Goal: Information Seeking & Learning: Check status

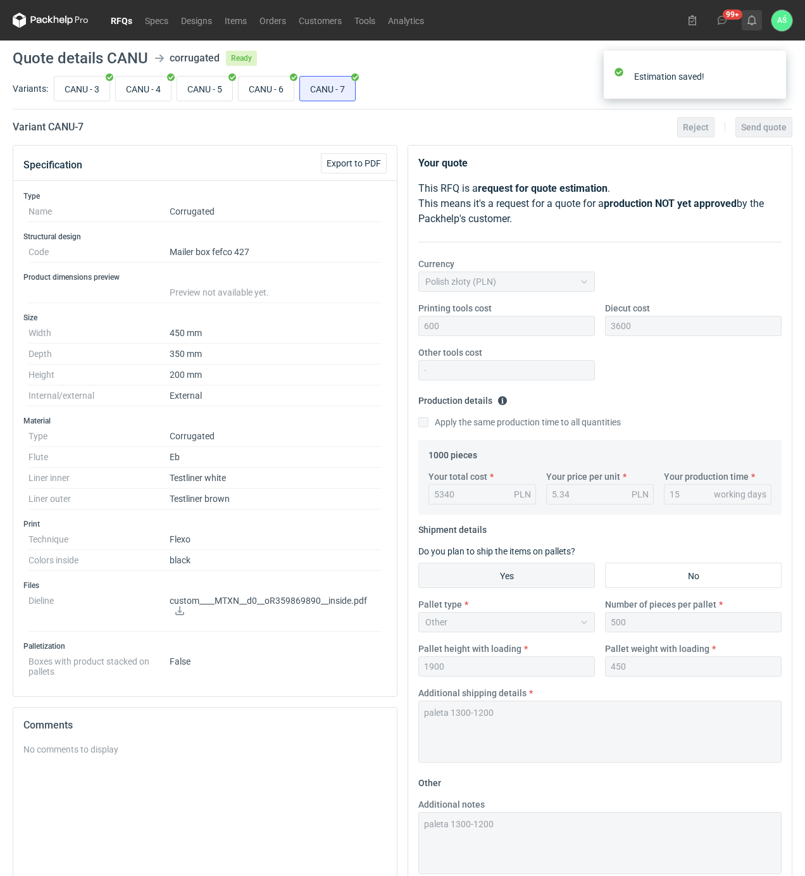
click at [750, 19] on icon at bounding box center [752, 20] width 10 height 10
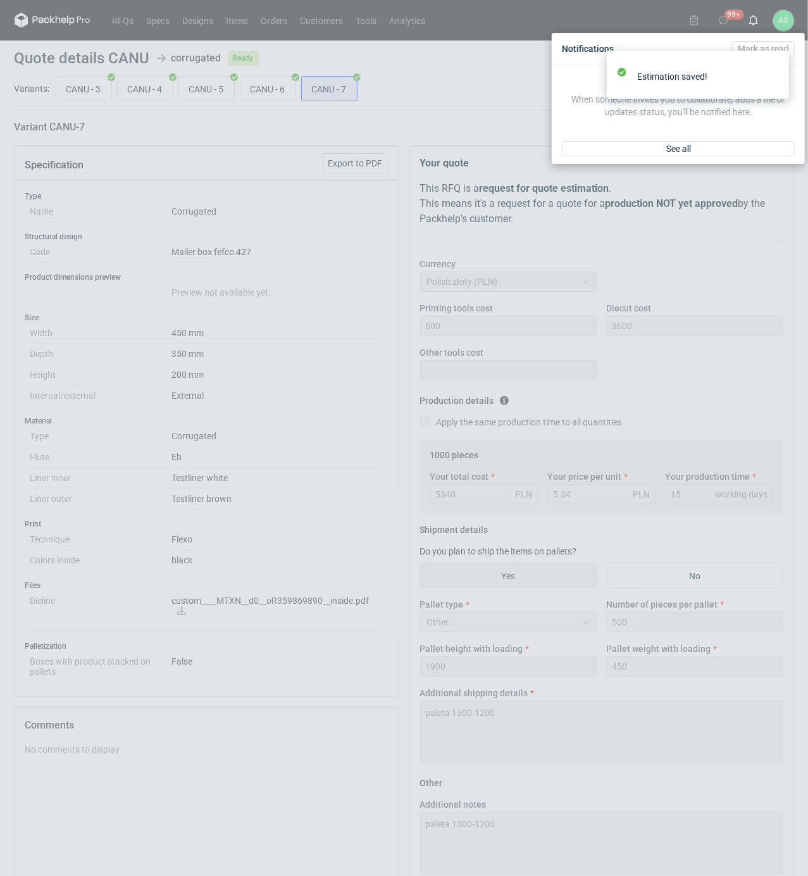
click at [755, 160] on div "See all" at bounding box center [678, 148] width 253 height 30
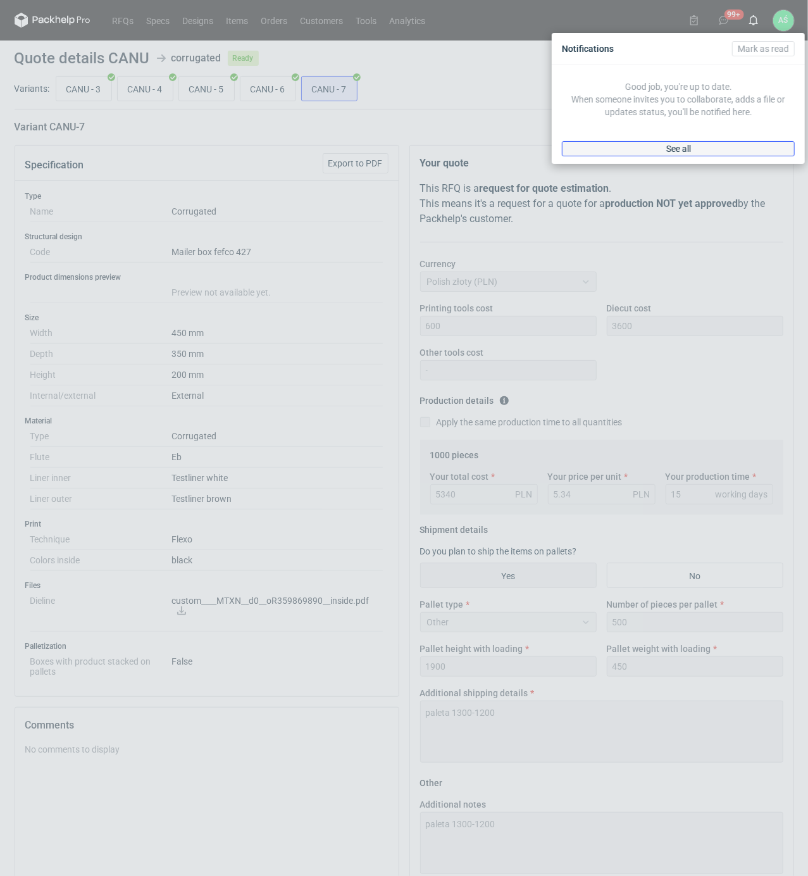
click at [754, 153] on link "See all" at bounding box center [678, 148] width 233 height 15
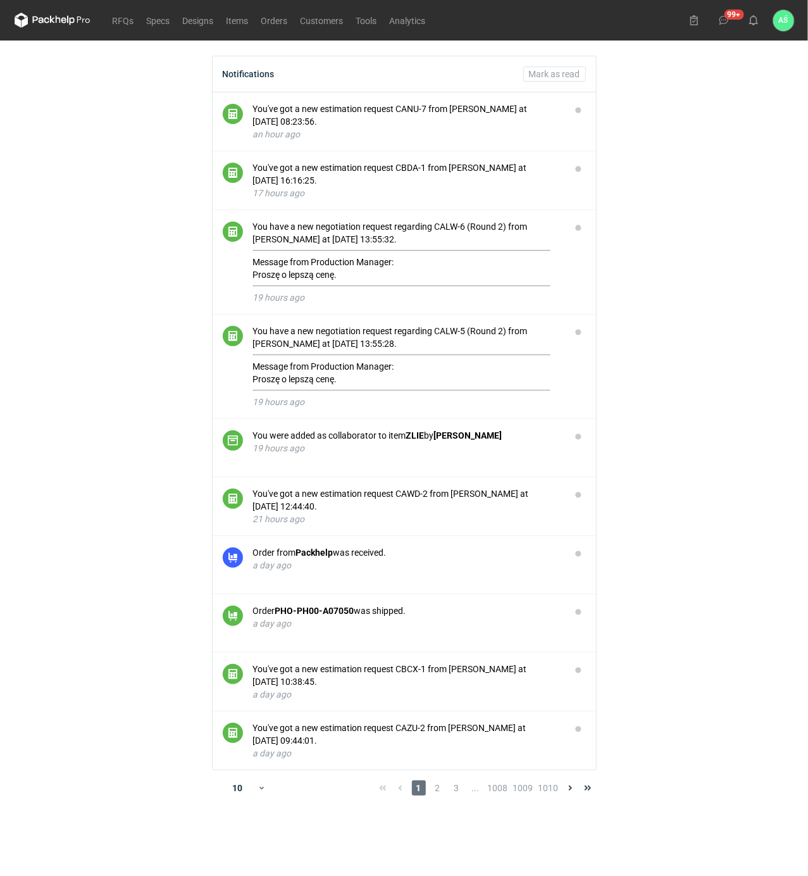
click at [656, 225] on main "Notifications [PERSON_NAME] as read You've got a new estimation request CANU-7 …" at bounding box center [404, 457] width 790 height 835
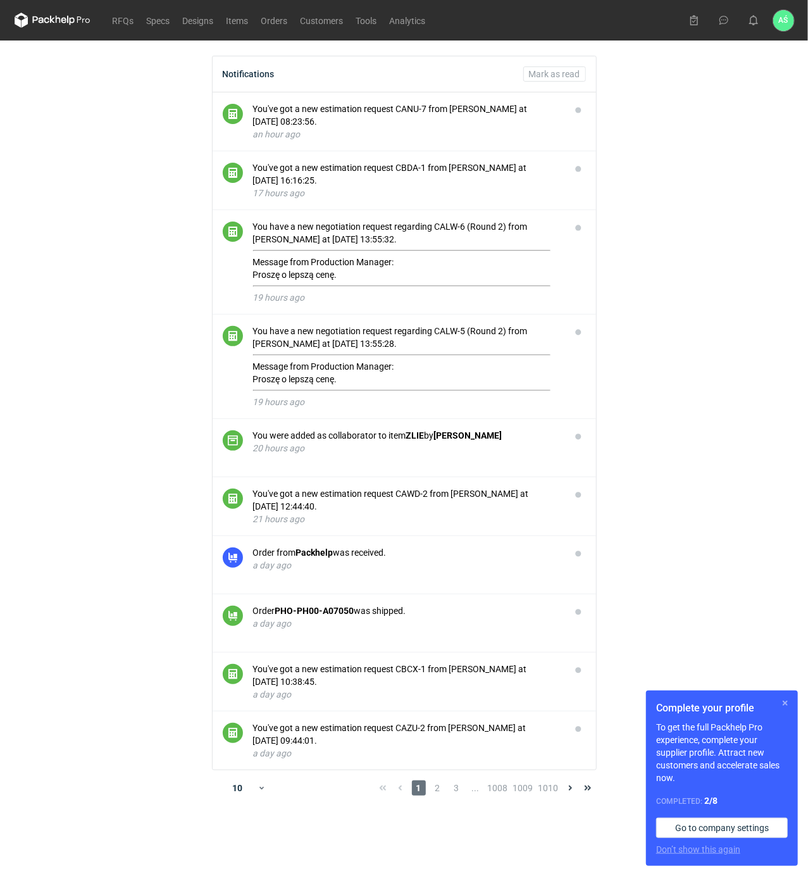
click at [782, 702] on button "button" at bounding box center [785, 702] width 15 height 15
